Goal: Task Accomplishment & Management: Use online tool/utility

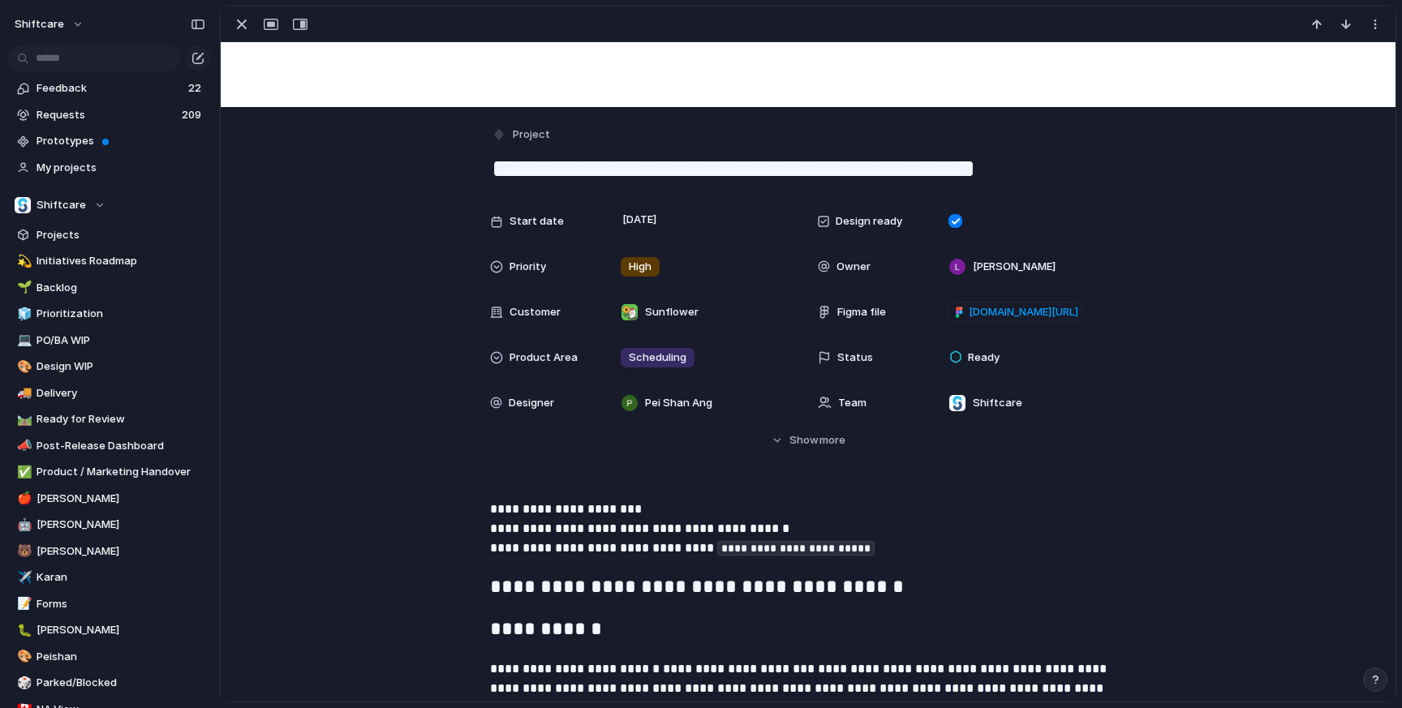
scroll to position [180, 0]
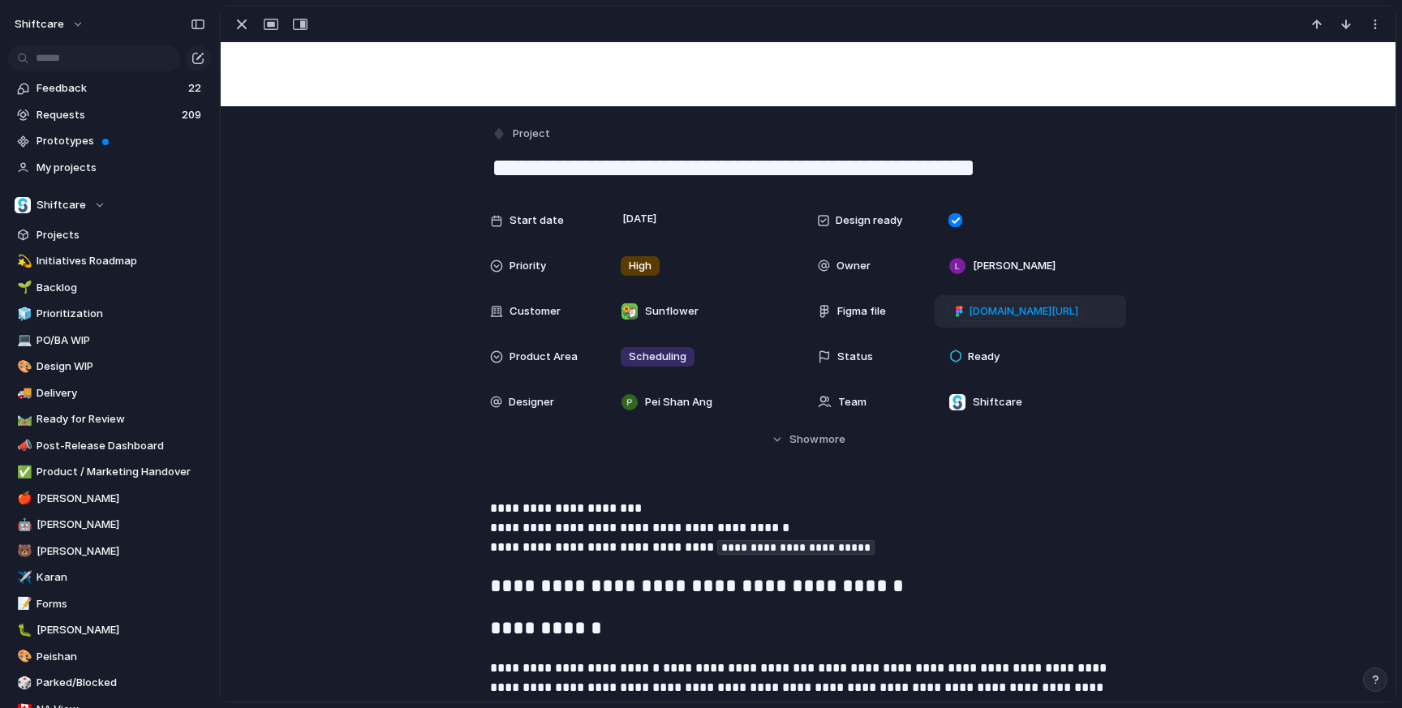
click at [1027, 315] on span "figma.com/design/UAicYAq1OZxH2AJIS2psN7/Job-Board-Conflict-Toggle?node-id=32002…" at bounding box center [1024, 312] width 110 height 16
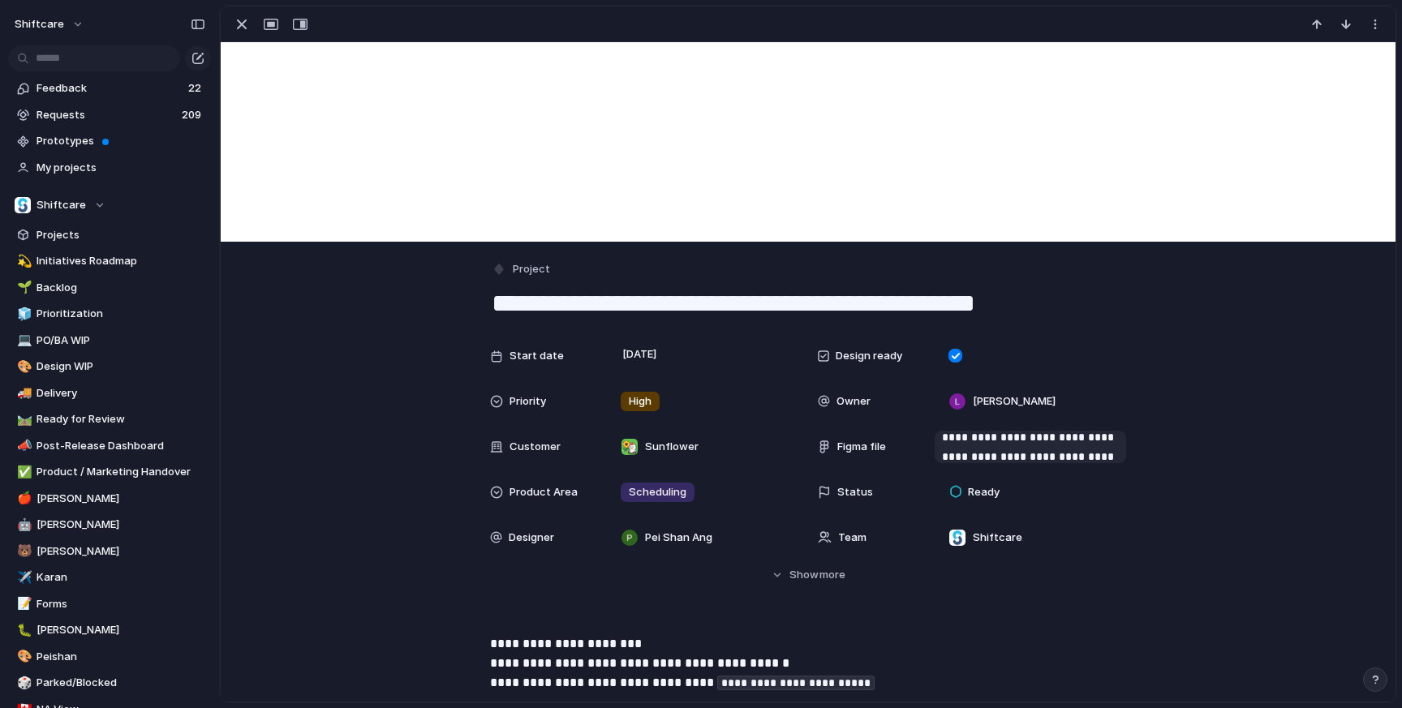
scroll to position [47, 0]
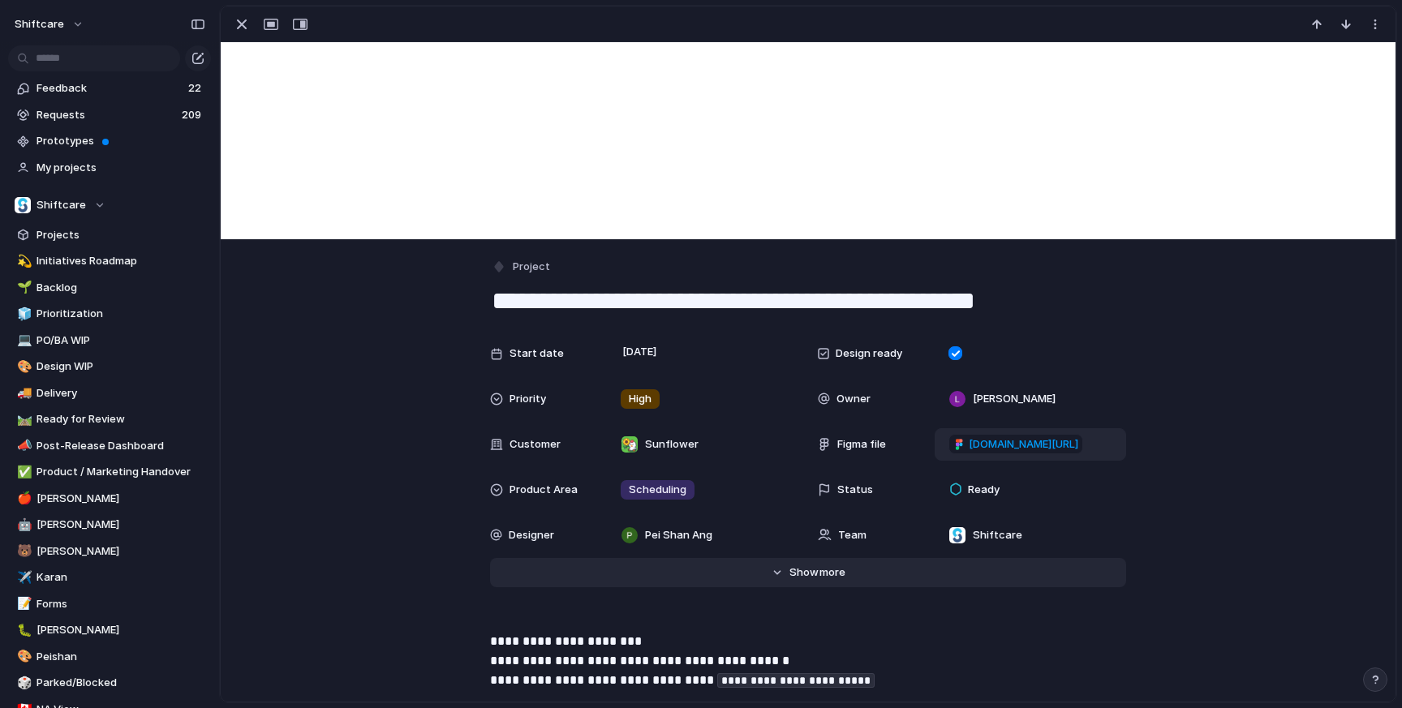
click at [803, 572] on span "Show" at bounding box center [804, 573] width 29 height 16
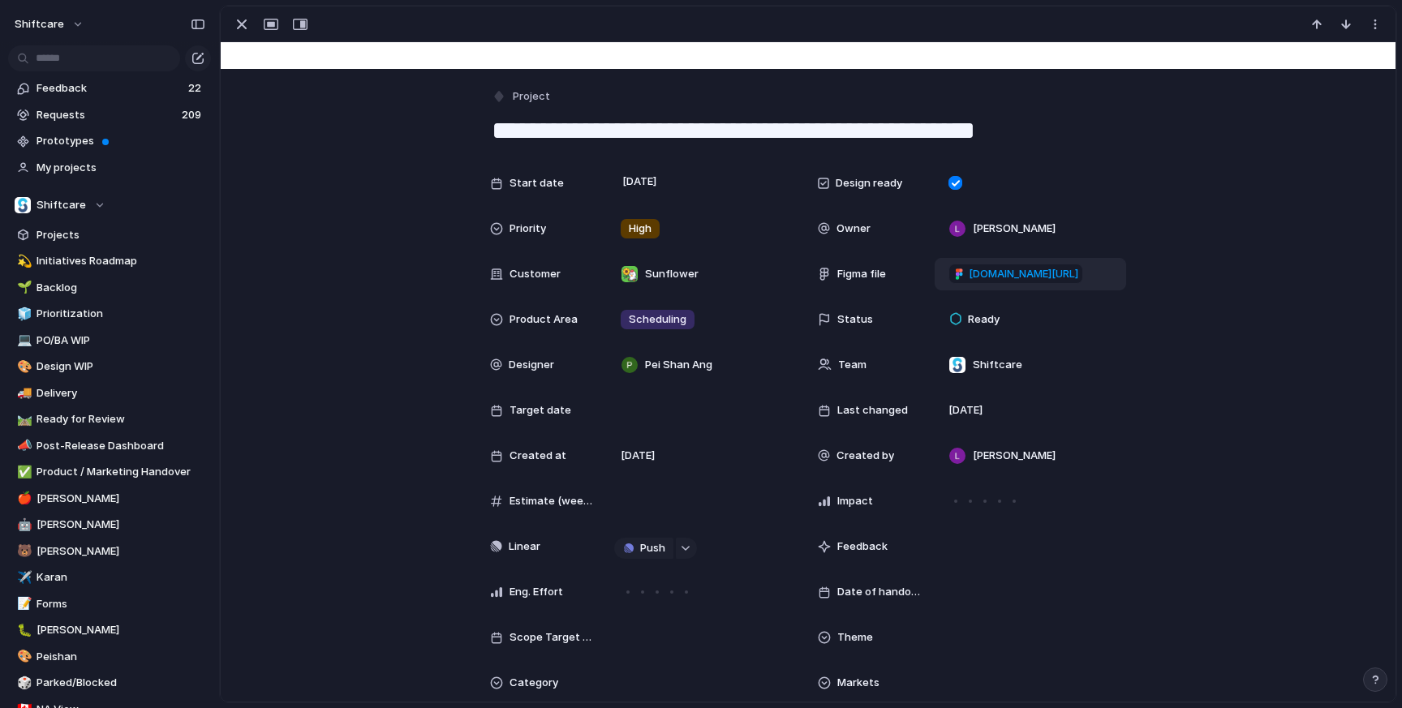
scroll to position [222, 0]
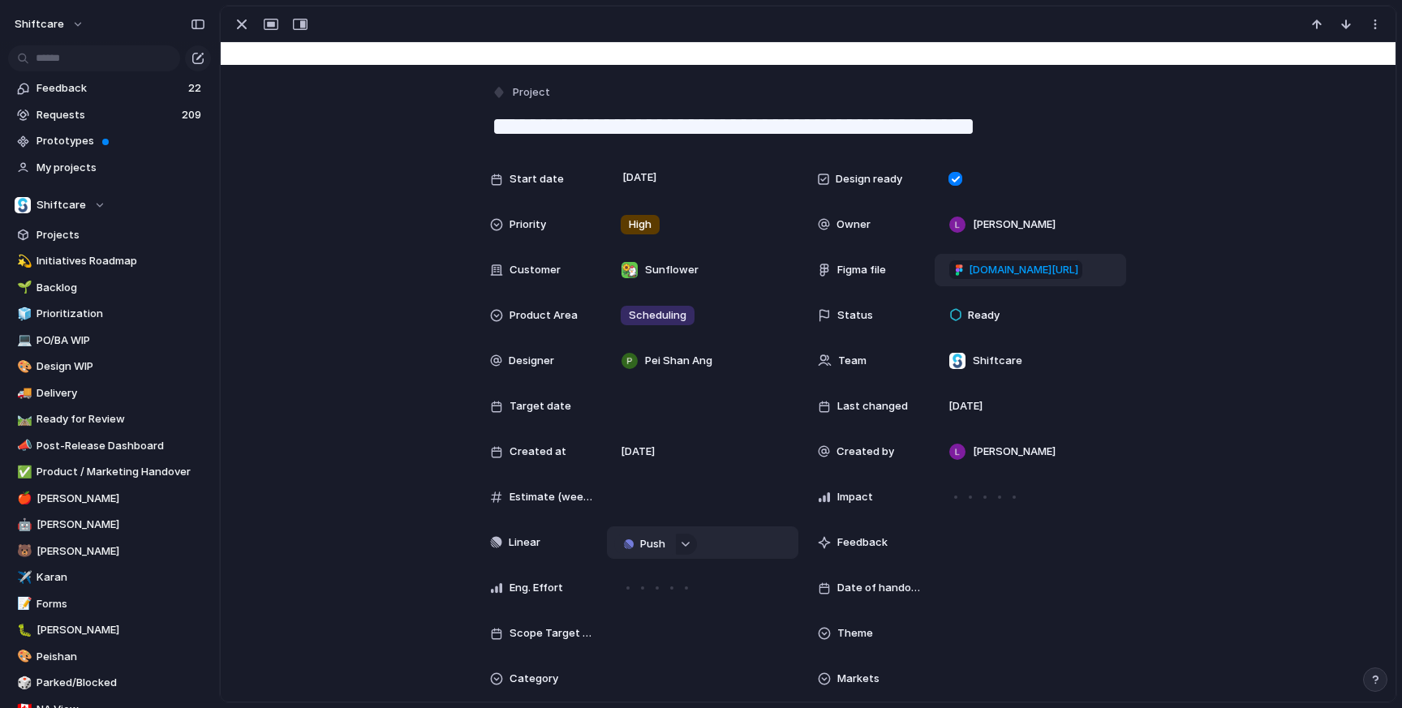
click at [672, 537] on button "Push" at bounding box center [643, 544] width 59 height 21
click at [648, 570] on li "Project" at bounding box center [647, 575] width 93 height 26
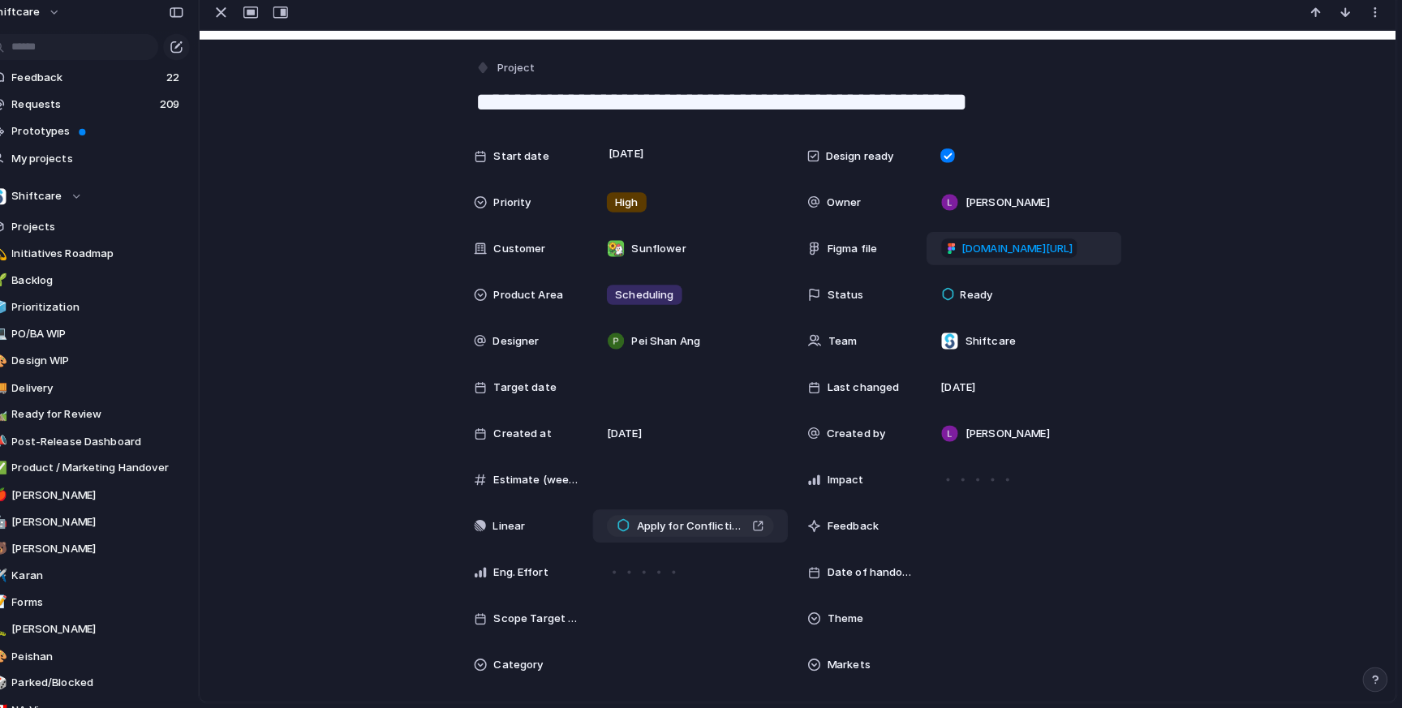
scroll to position [0, 0]
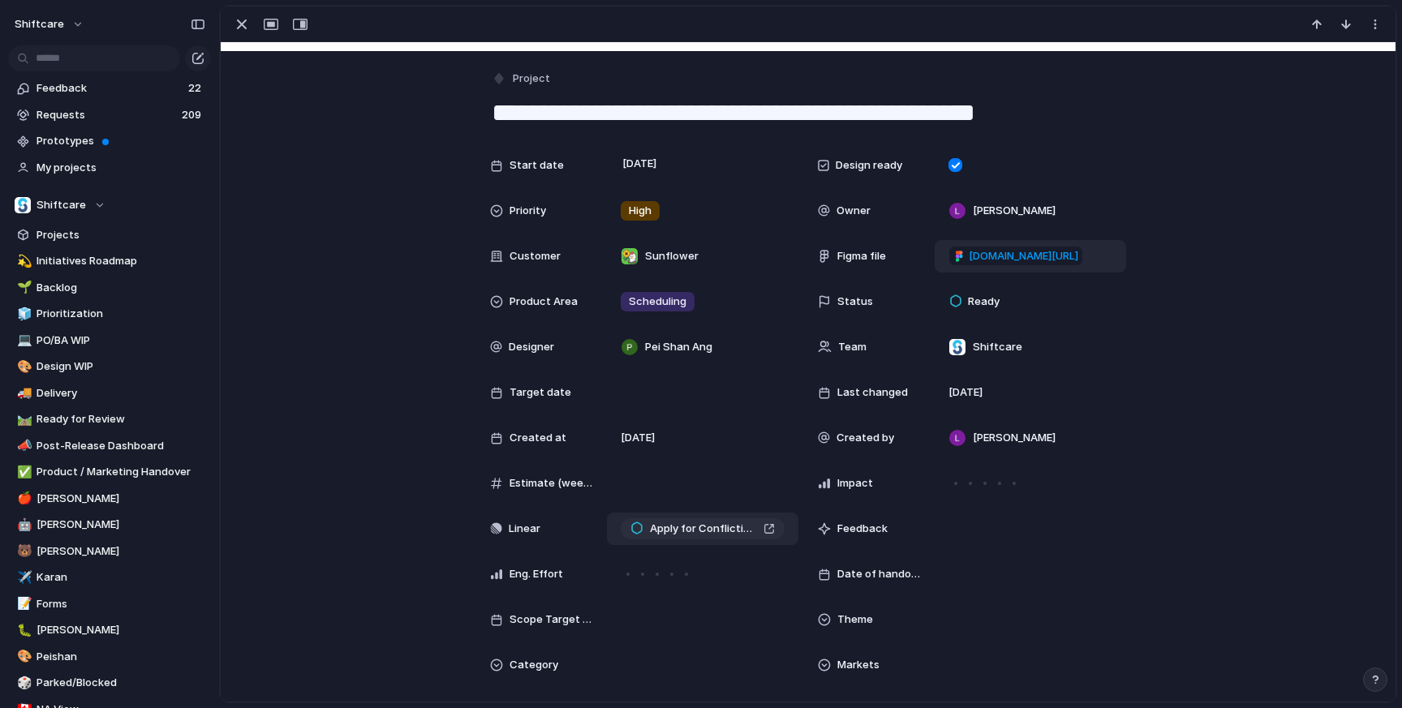
click at [730, 535] on span "Apply for Conflicting Shifts through Job Board" at bounding box center [703, 529] width 107 height 16
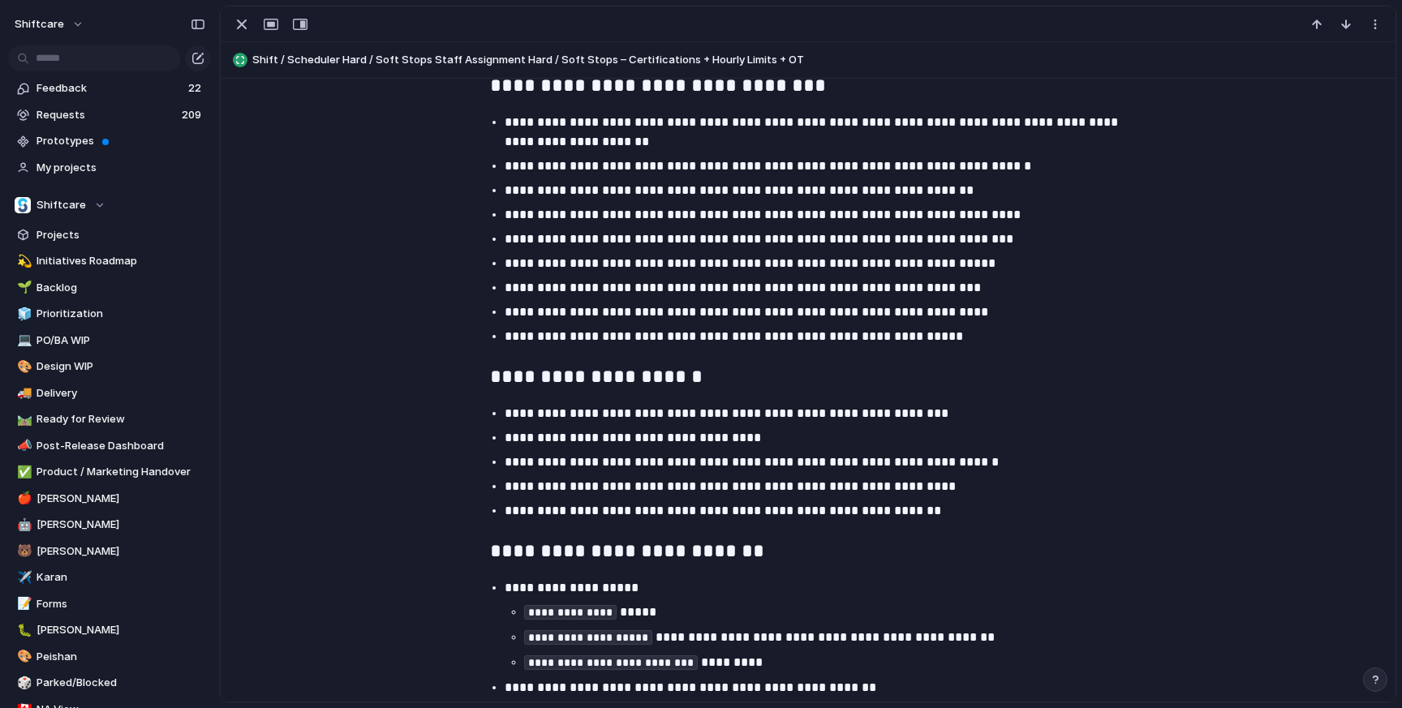
scroll to position [3515, 0]
